Goal: Information Seeking & Learning: Learn about a topic

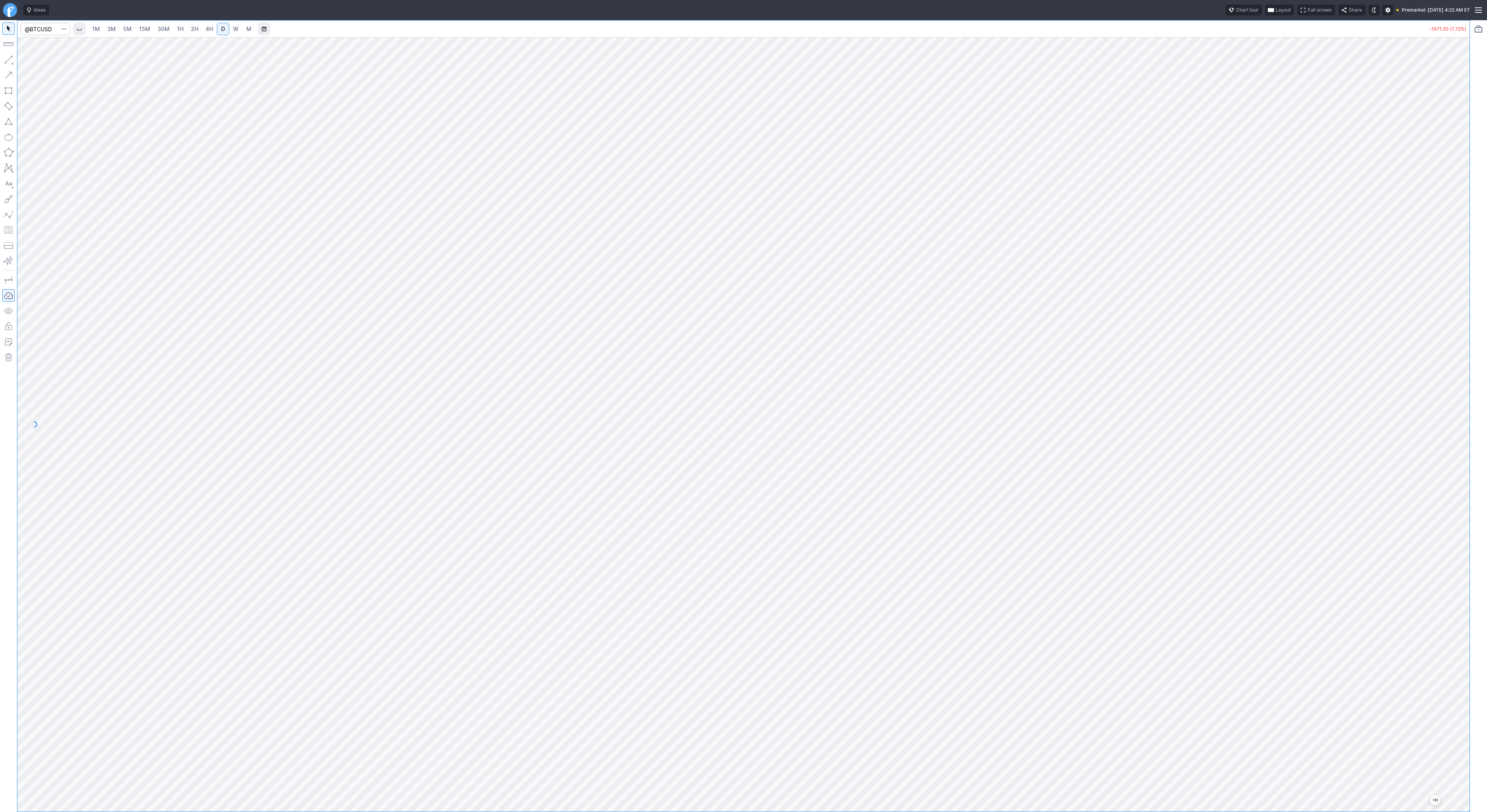
click at [109, 28] on span "3M" at bounding box center [111, 28] width 9 height 6
click at [177, 31] on span "1H" at bounding box center [180, 28] width 6 height 6
click at [192, 28] on span "2H" at bounding box center [195, 28] width 8 height 6
click at [206, 28] on span "4H" at bounding box center [209, 28] width 8 height 6
click at [221, 30] on span "D" at bounding box center [223, 28] width 4 height 6
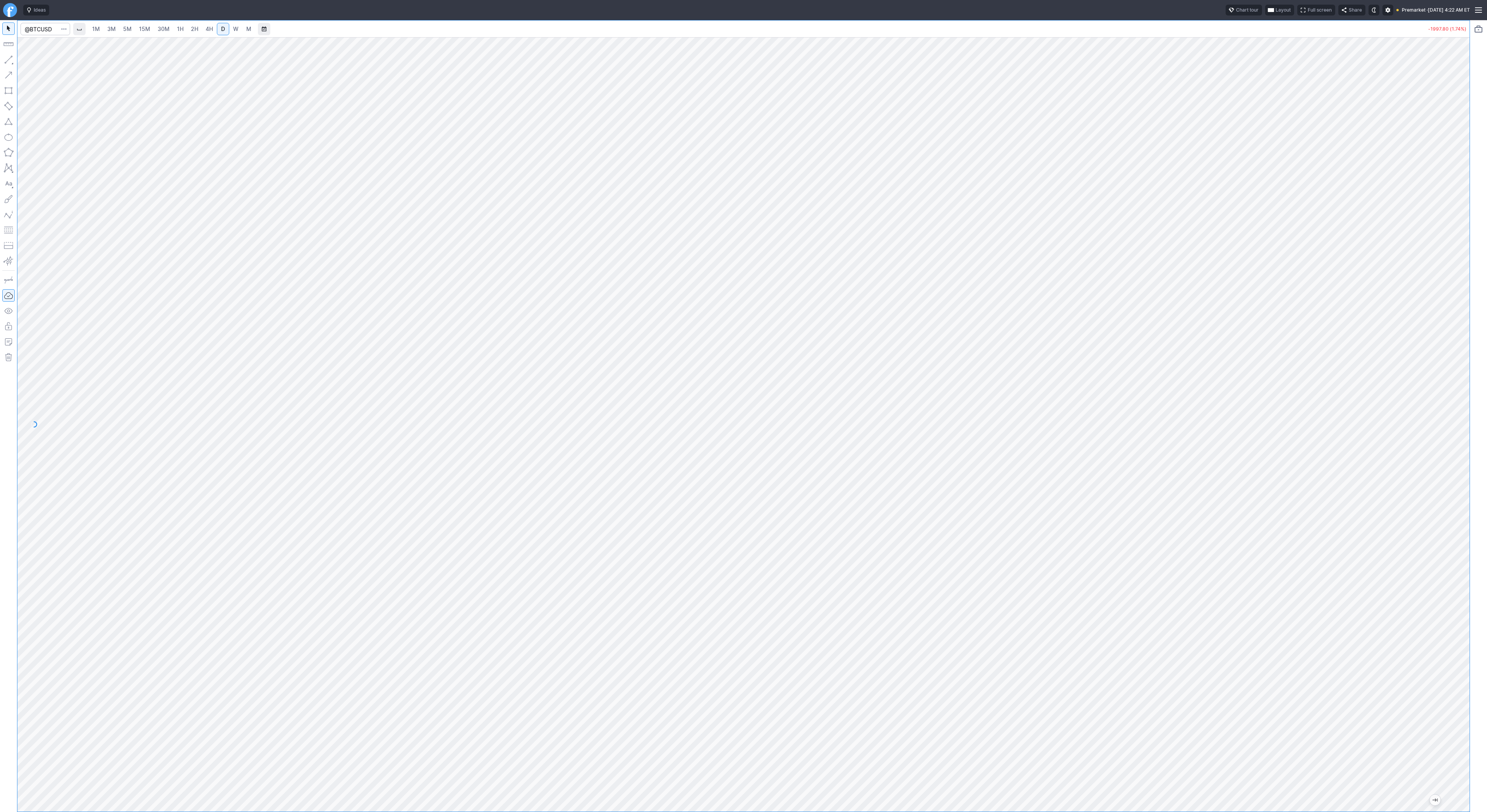
click at [207, 29] on span "4H" at bounding box center [209, 28] width 8 height 6
click at [225, 28] on link "D" at bounding box center [223, 29] width 12 height 12
drag, startPoint x: 1463, startPoint y: 300, endPoint x: 1457, endPoint y: 390, distance: 90.2
click at [1460, 396] on div at bounding box center [1462, 422] width 16 height 755
click at [43, 24] on input "Search" at bounding box center [46, 29] width 50 height 12
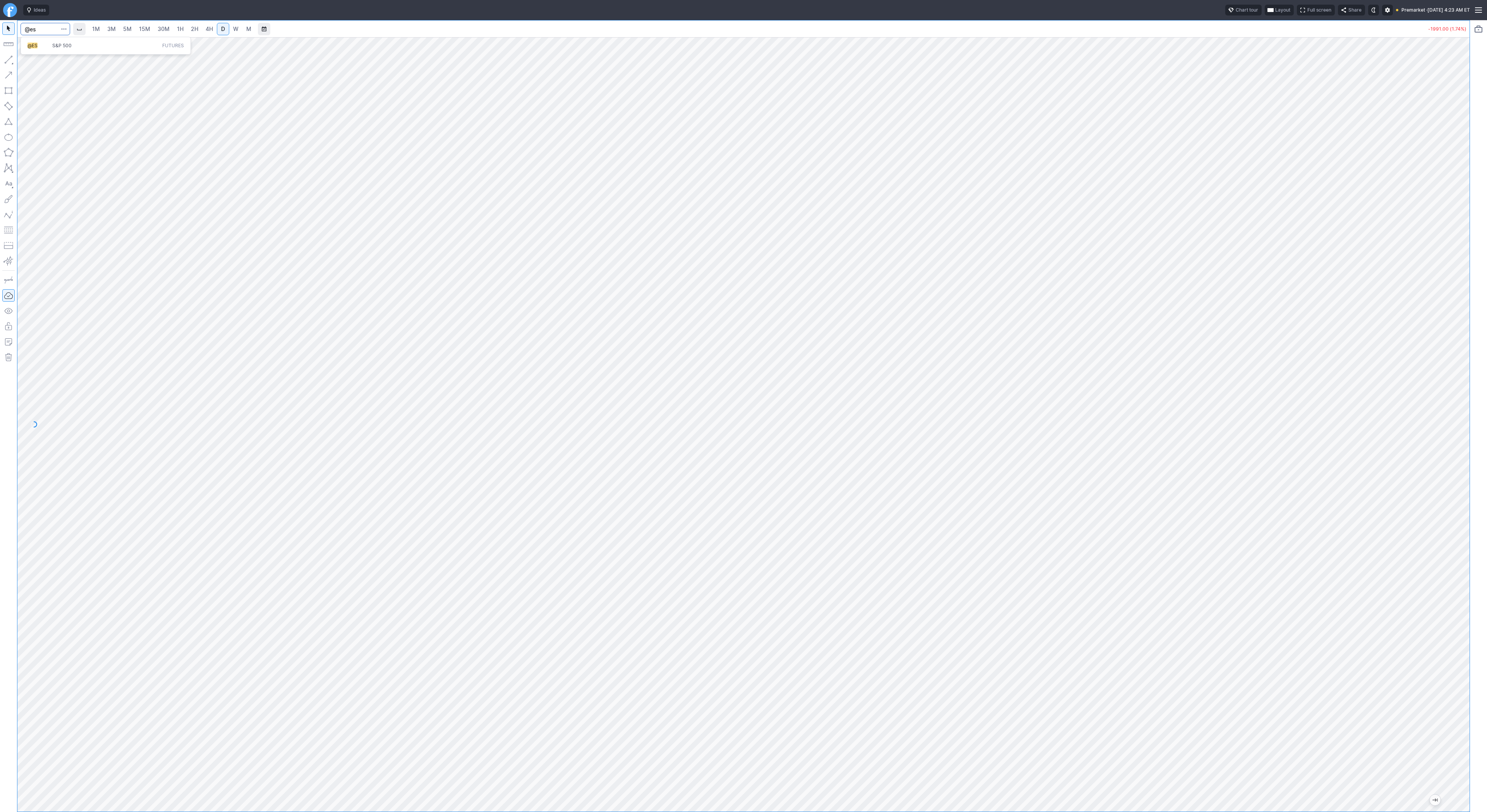
type input "@es"
click at [56, 46] on span "S&P 500" at bounding box center [62, 46] width 20 height 6
click at [121, 31] on link "5M" at bounding box center [127, 29] width 16 height 12
click at [188, 29] on link "2H" at bounding box center [195, 29] width 14 height 12
click at [208, 30] on span "4H" at bounding box center [209, 28] width 8 height 6
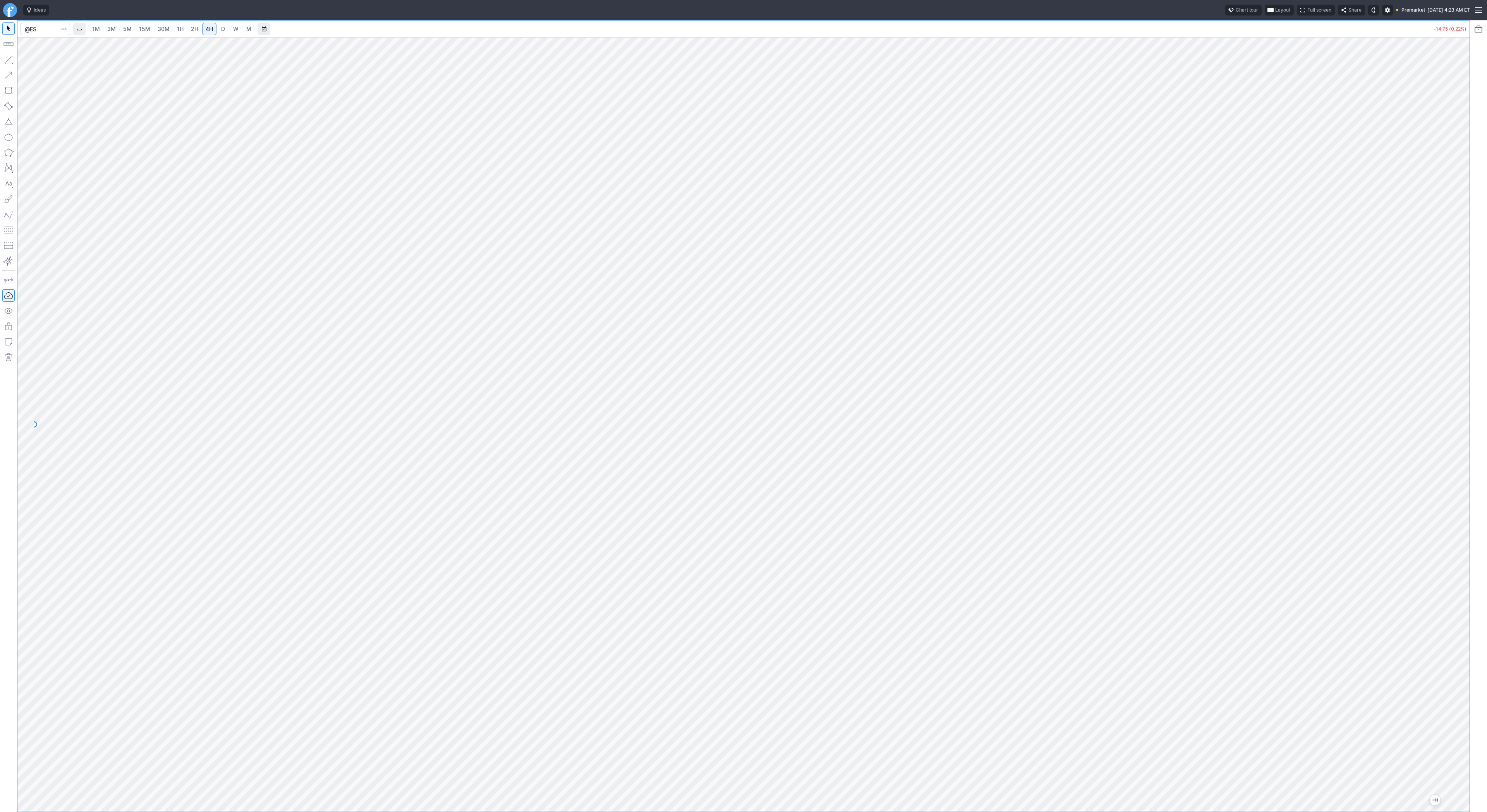
click at [1449, 455] on div at bounding box center [744, 424] width 1452 height 774
